Goal: Information Seeking & Learning: Find specific page/section

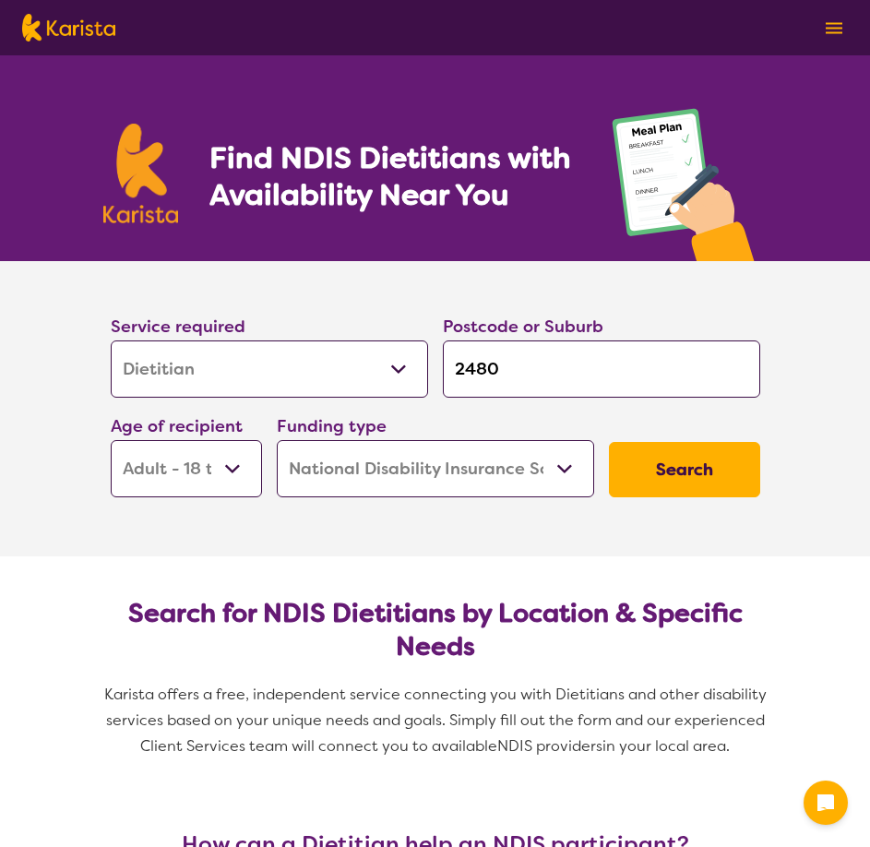
select select "Dietitian"
select select "AD"
select select "NDIS"
select select "Dietitian"
select select "AD"
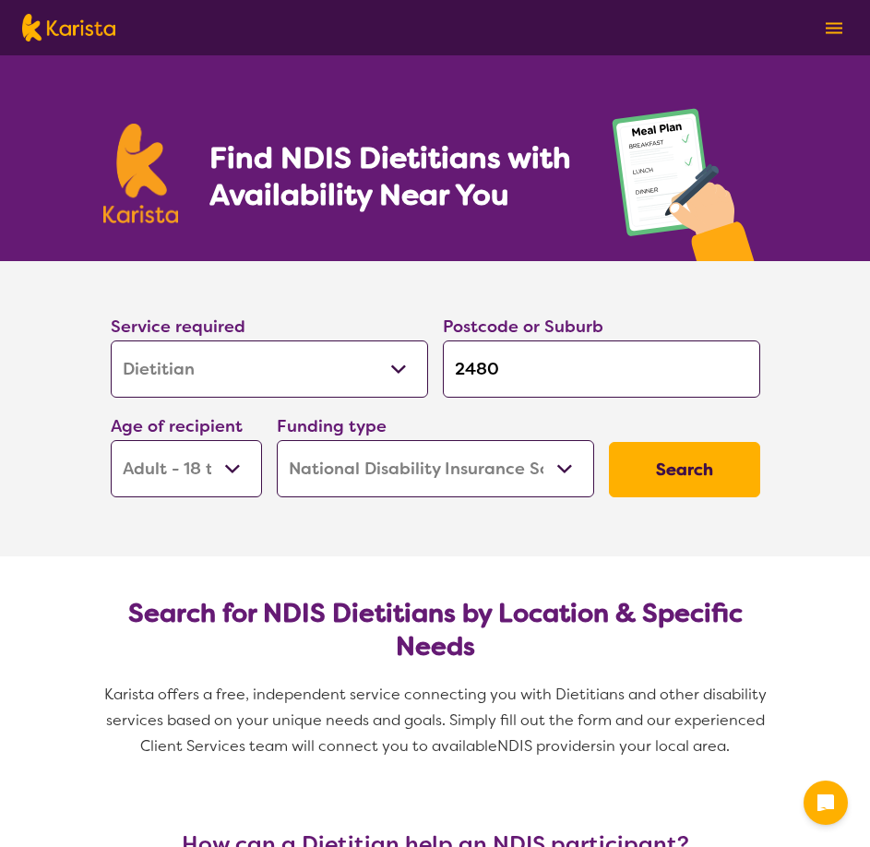
select select "NDIS"
click at [691, 475] on button "Search" at bounding box center [684, 469] width 151 height 55
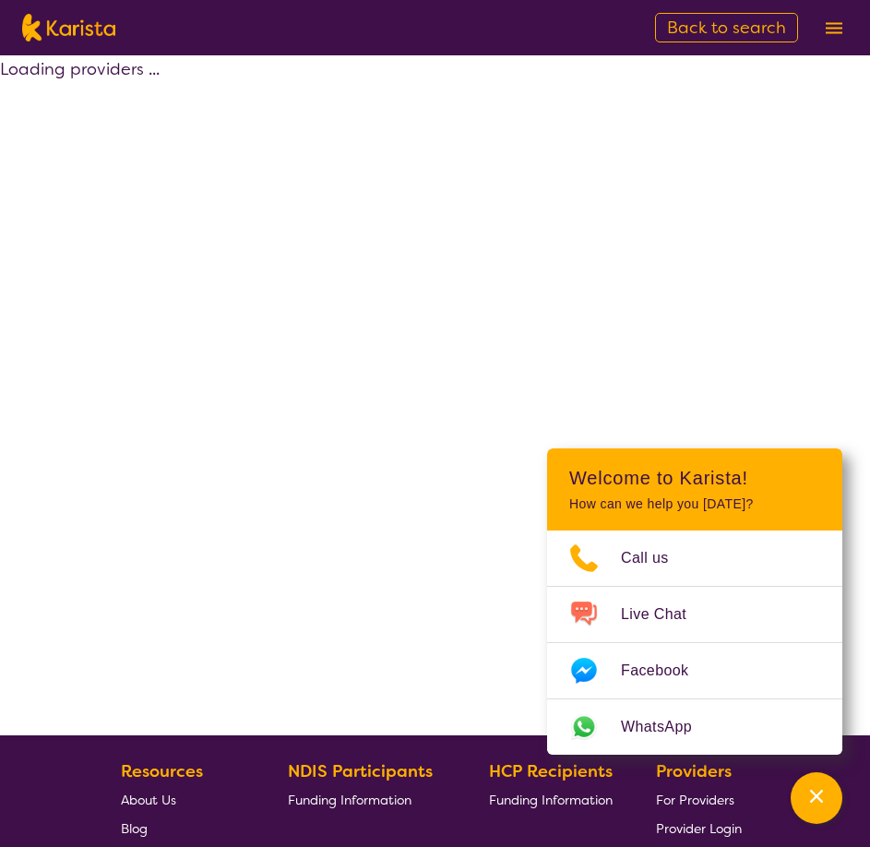
select select "by_score"
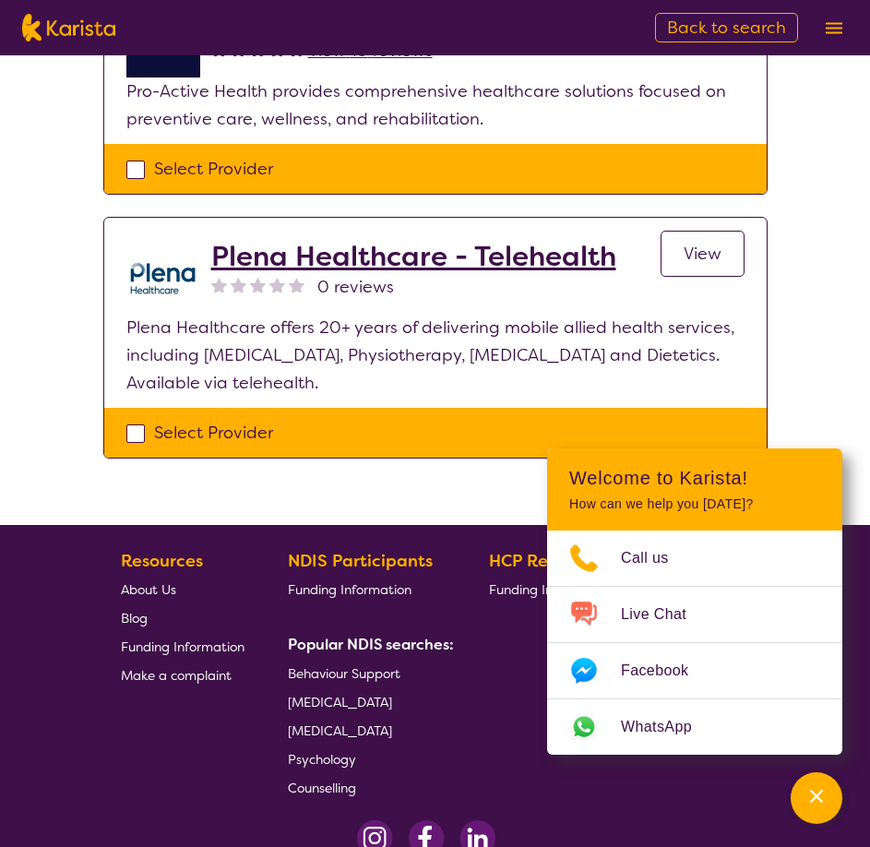
scroll to position [184, 0]
